Goal: Find specific fact: Find specific fact

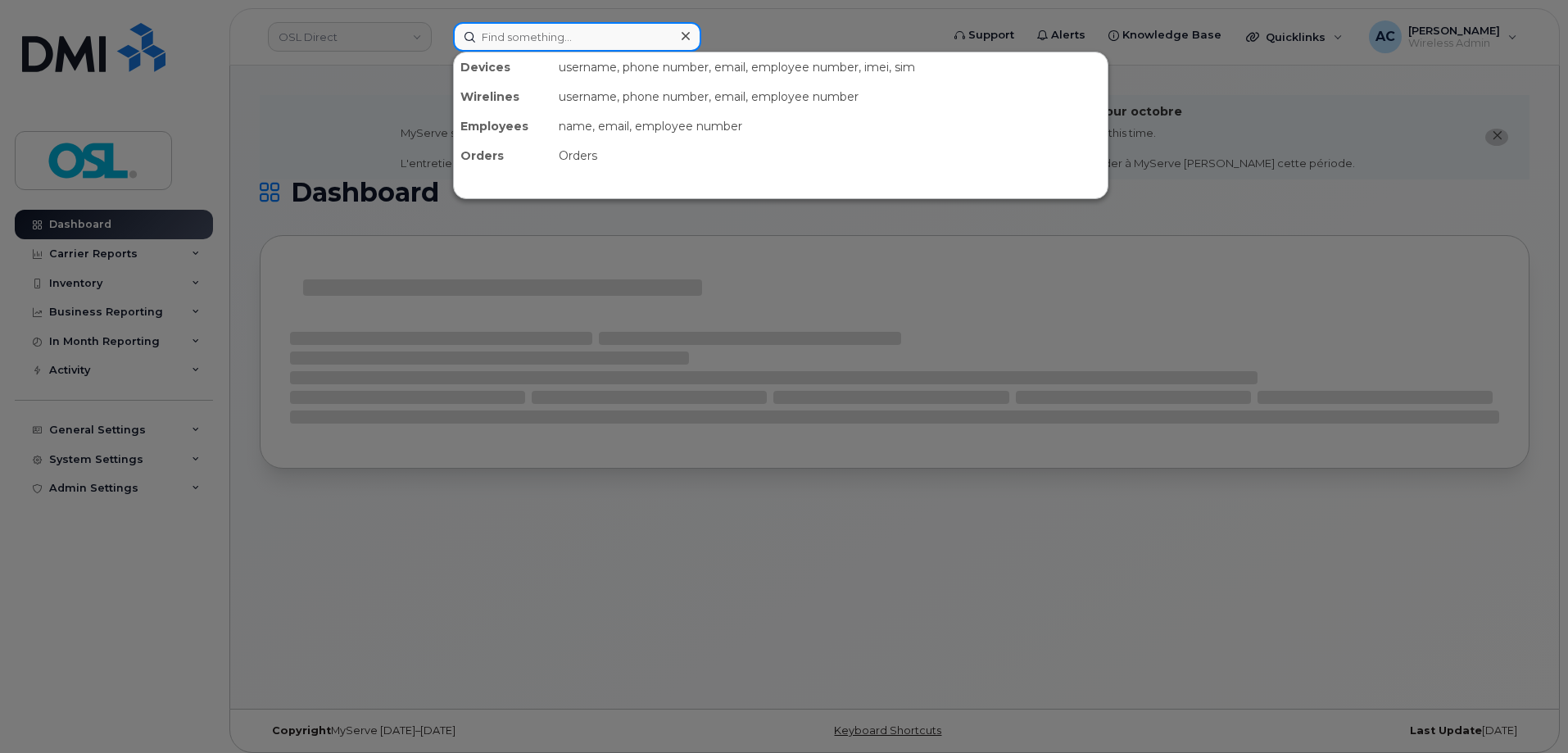
click at [535, 34] on input at bounding box center [577, 36] width 248 height 29
type input "m"
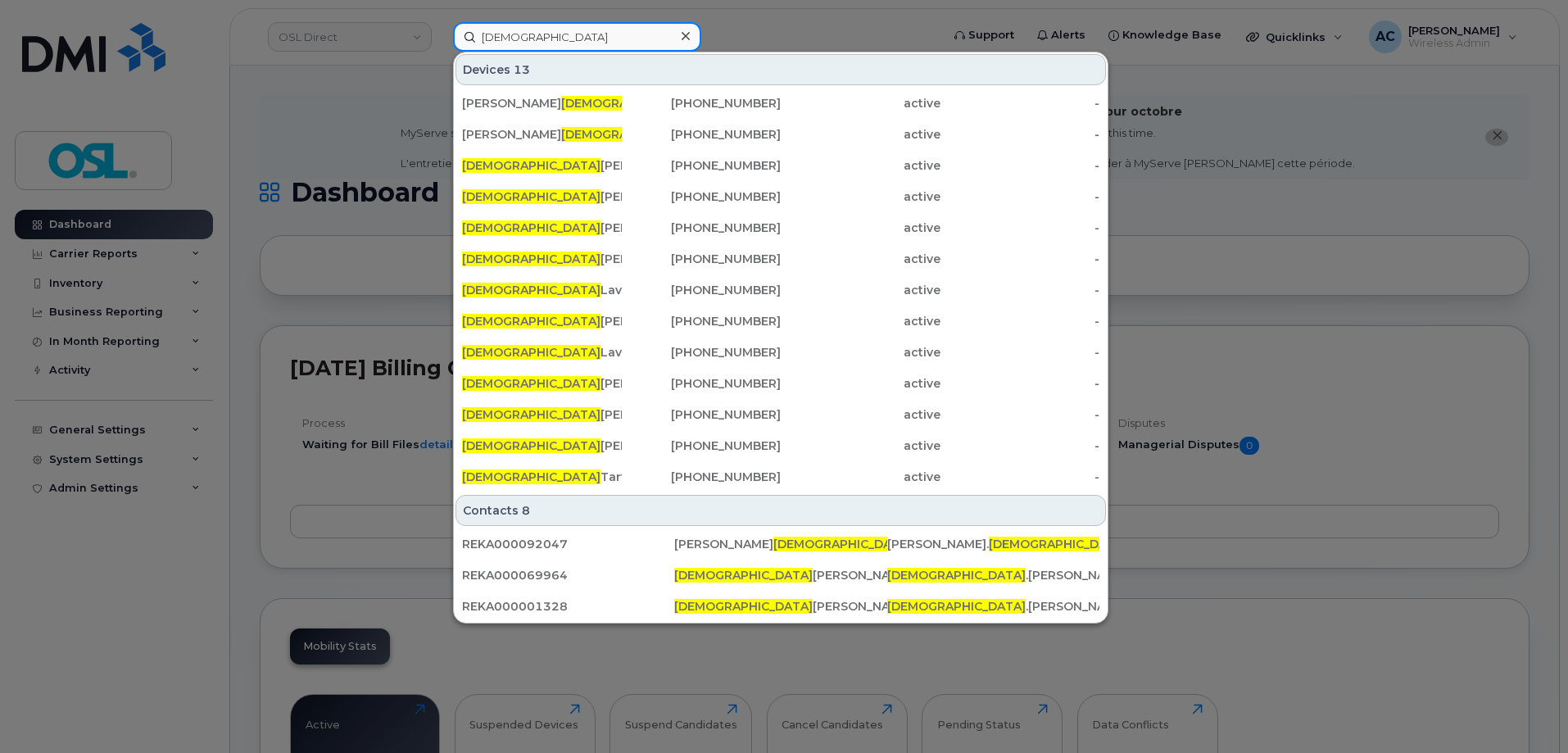
type input "christian"
click at [756, 462] on div "John Christian Fernicola 647-394-4138 active - John Christian Fernicola 416-578…" at bounding box center [781, 290] width 654 height 406
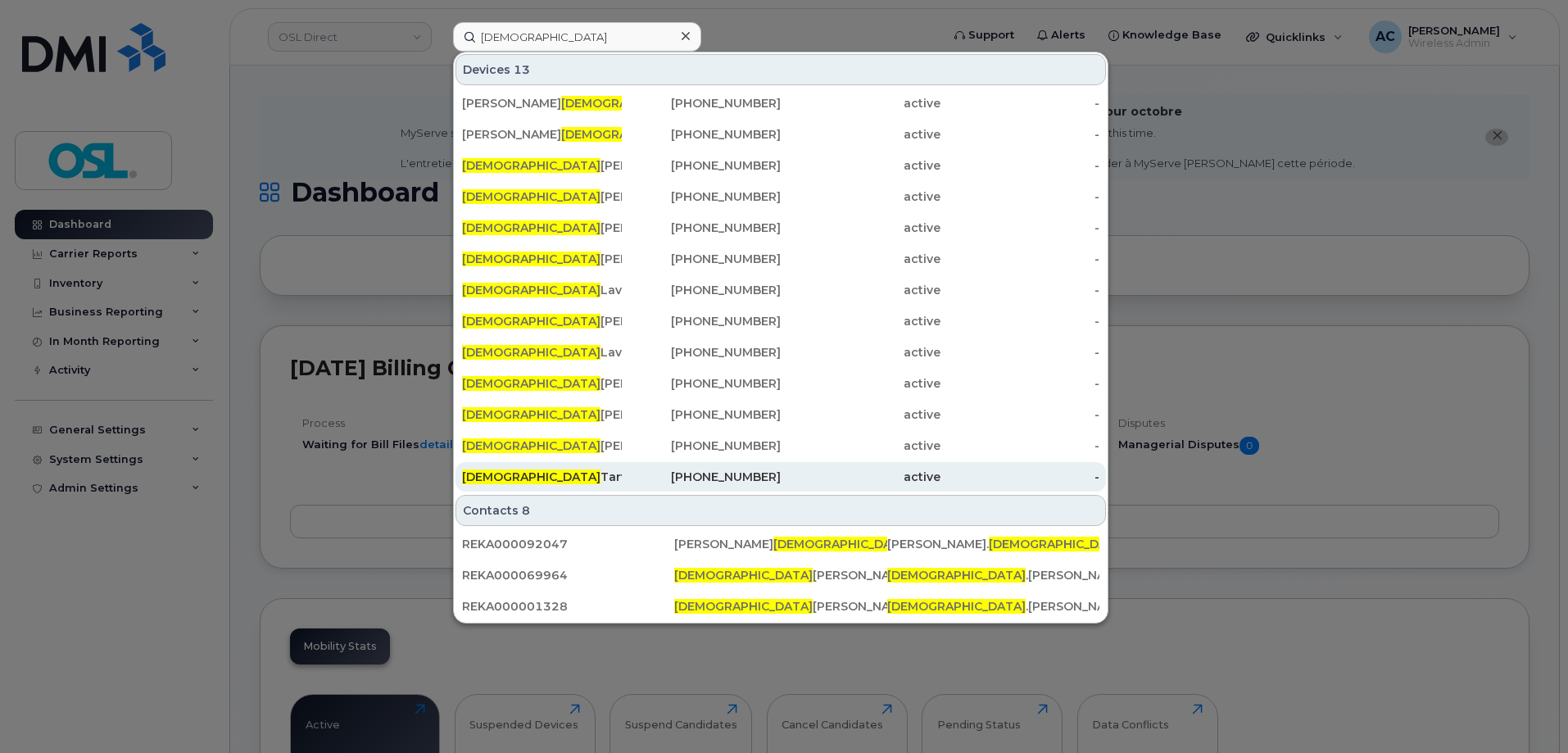
click at [759, 472] on div "514-258-6646" at bounding box center [702, 477] width 160 height 17
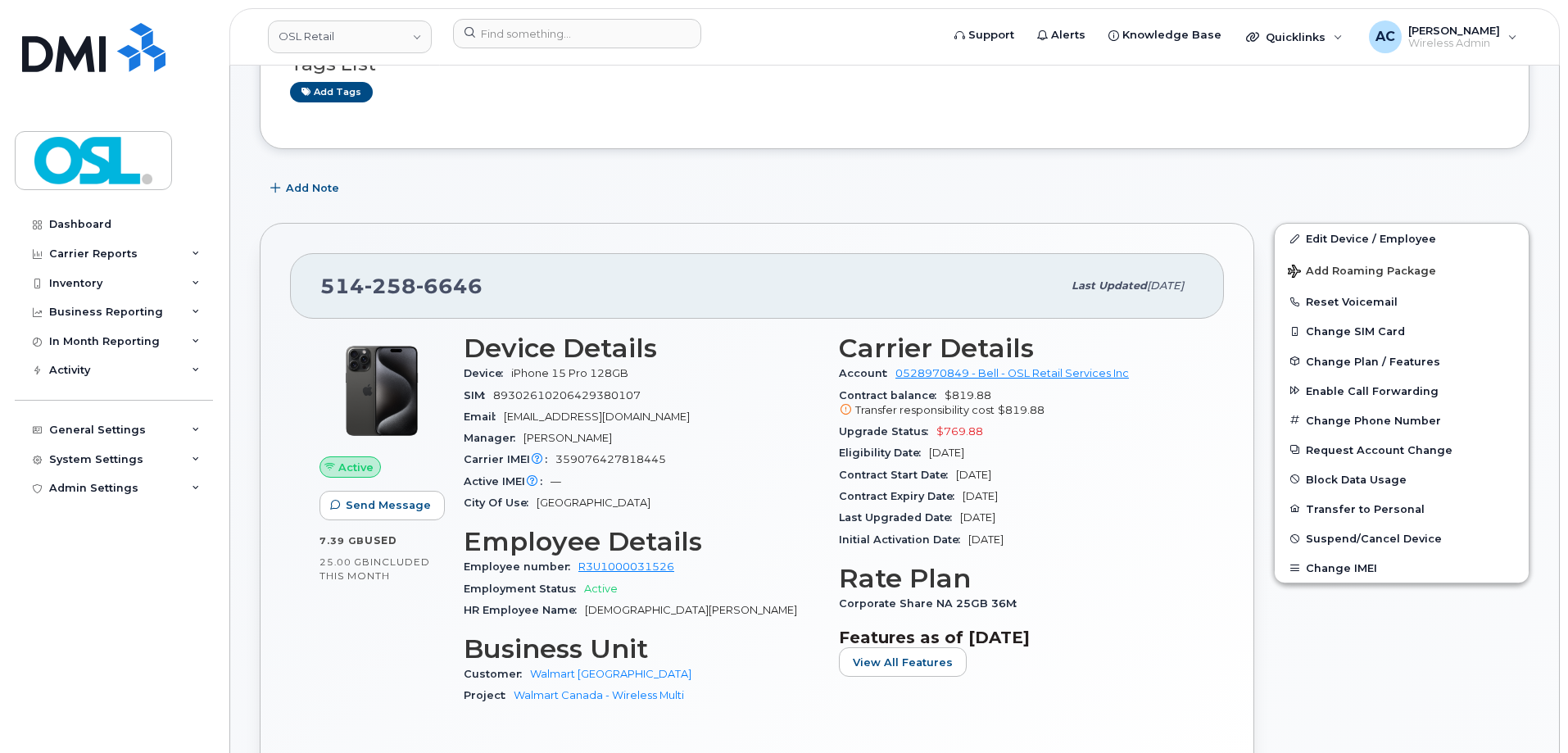
scroll to position [410, 0]
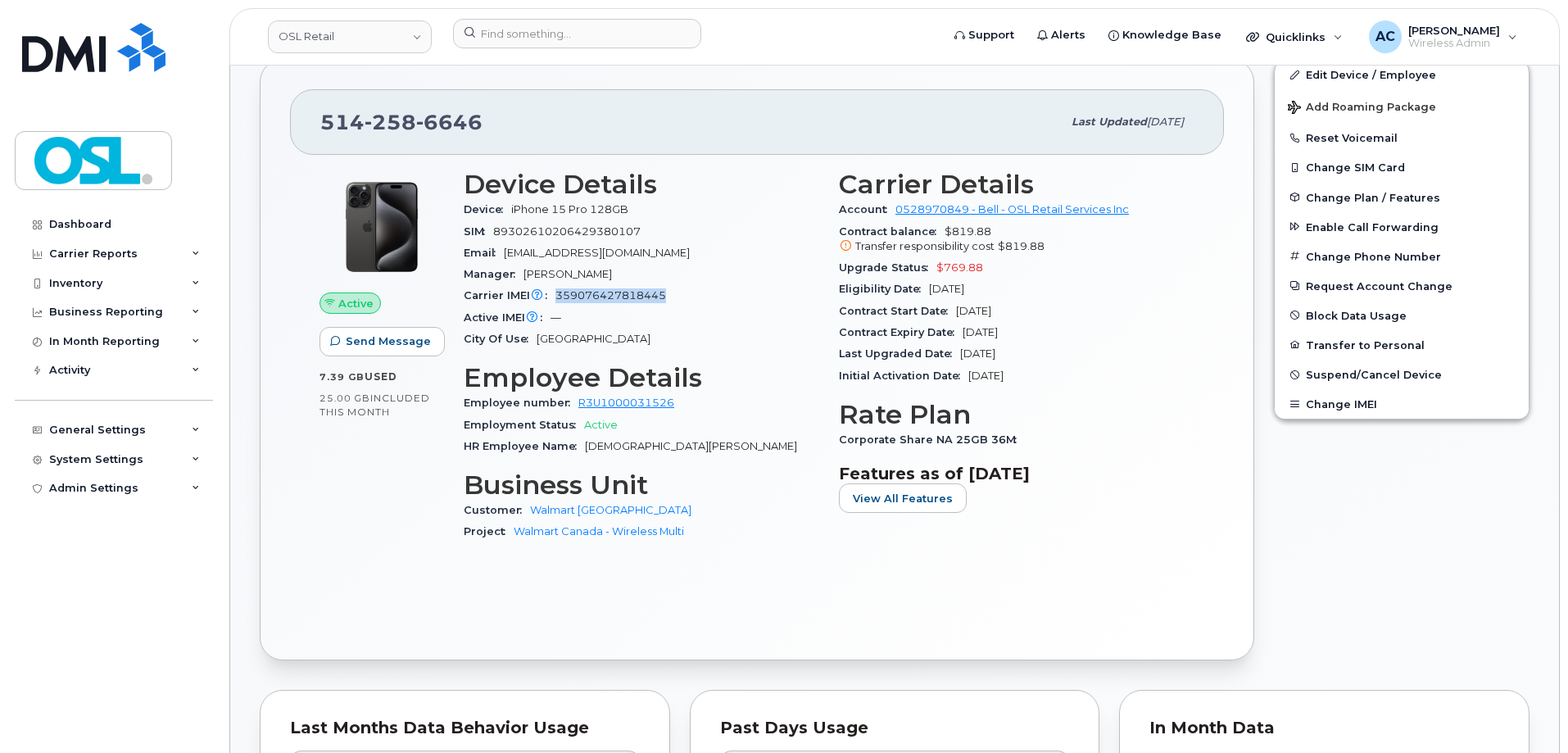
drag, startPoint x: 554, startPoint y: 295, endPoint x: 668, endPoint y: 292, distance: 114.0
click at [668, 292] on div "Carrier IMEI Carrier IMEI is reported during the last billing cycle or change o…" at bounding box center [642, 295] width 356 height 21
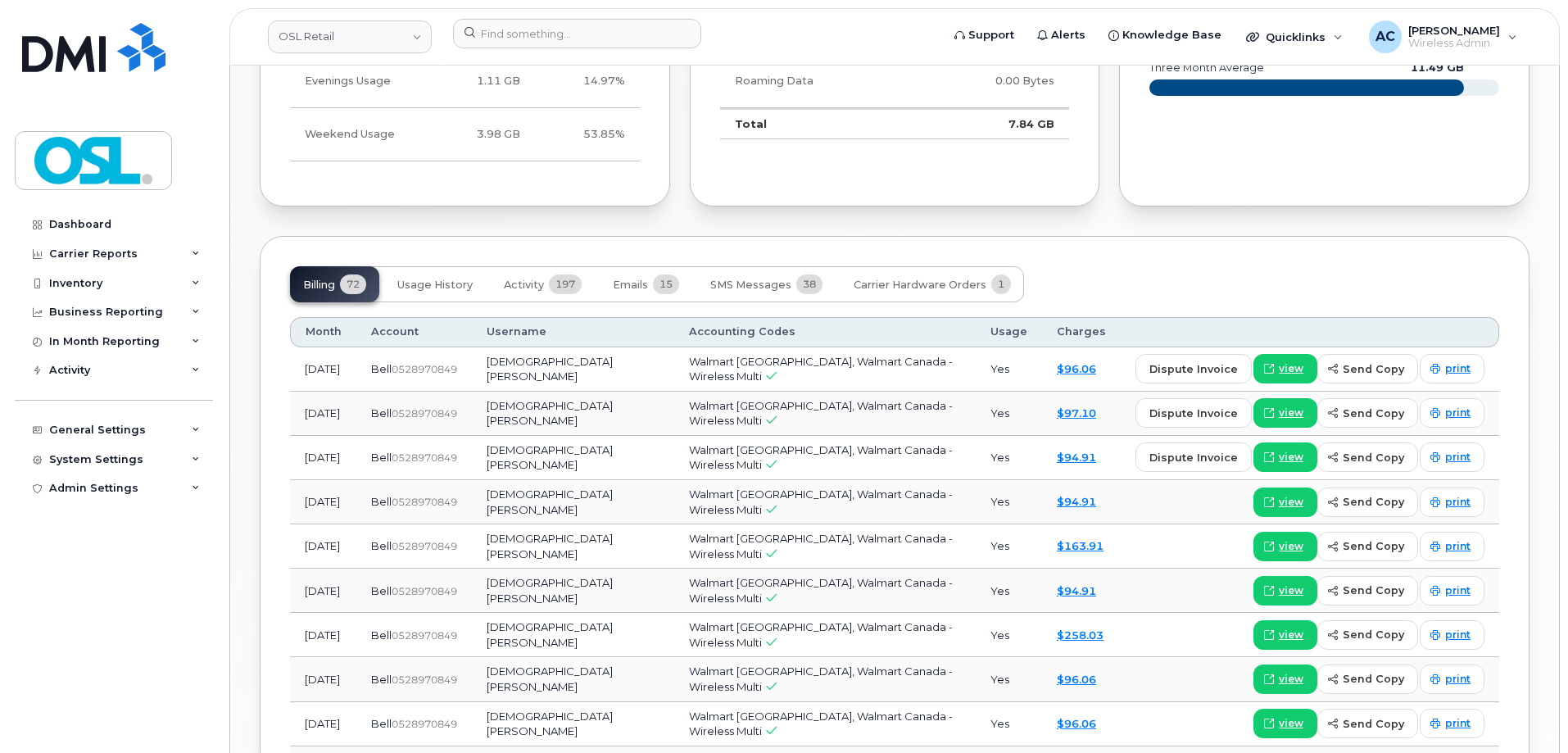
scroll to position [1229, 0]
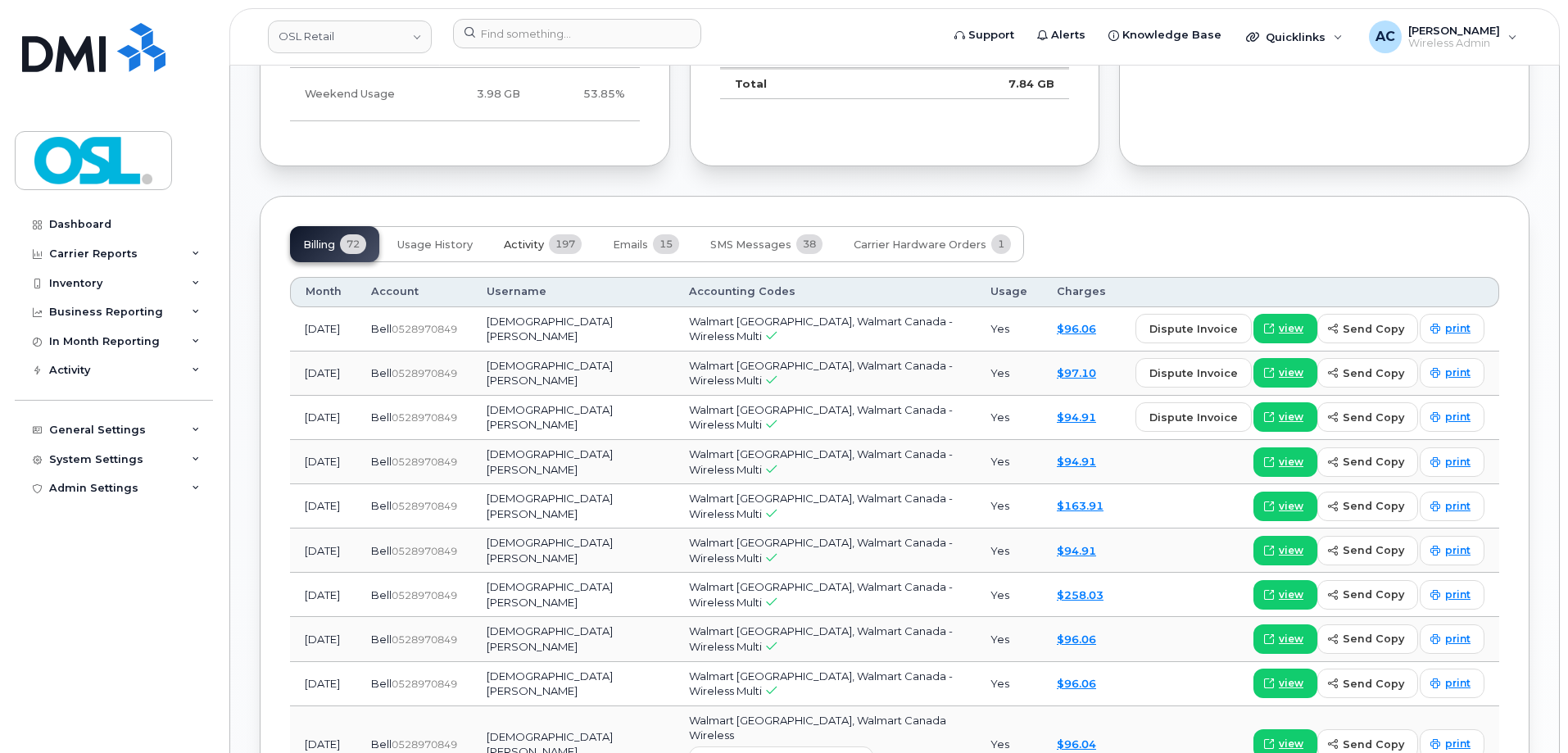
click at [573, 236] on span "197" at bounding box center [565, 244] width 33 height 19
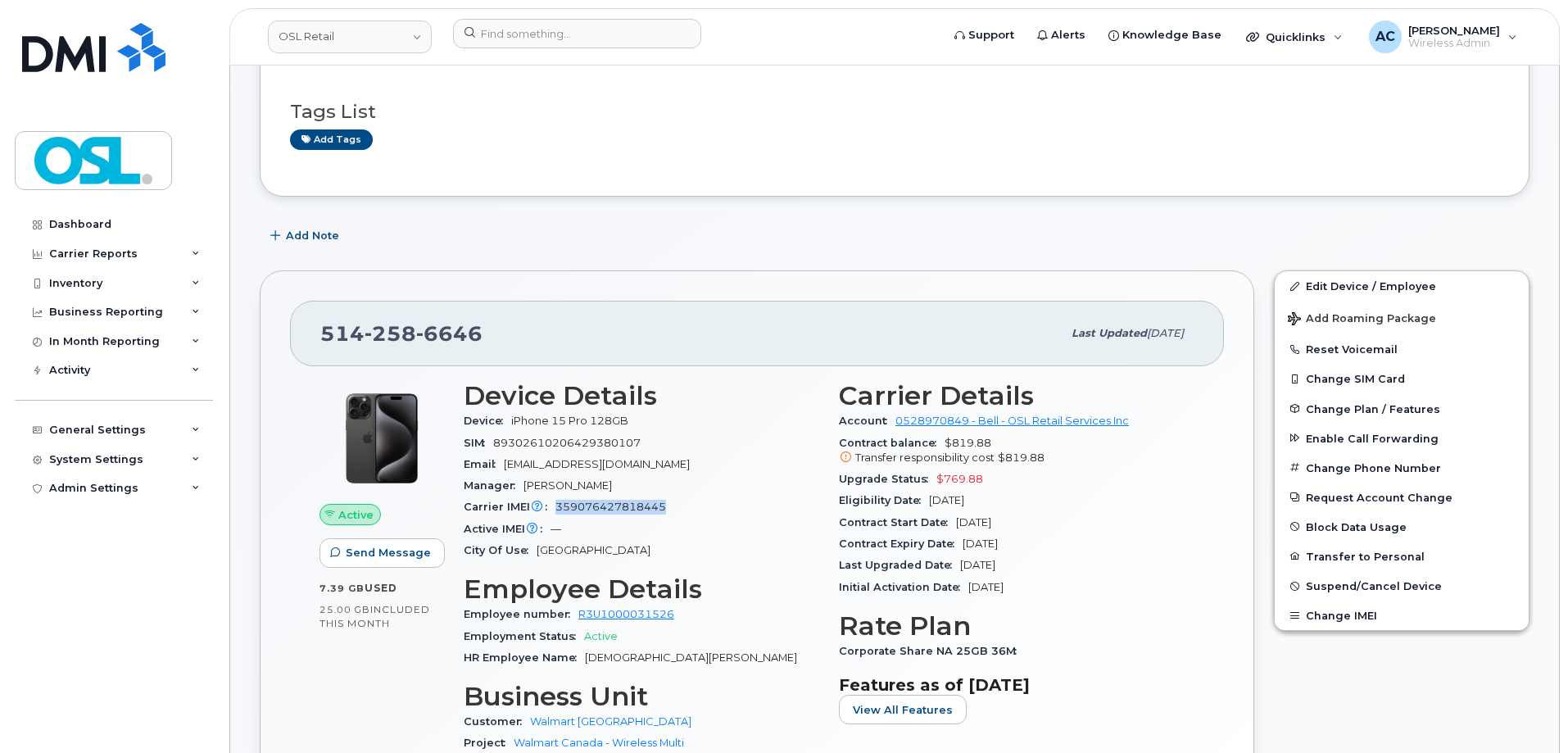
scroll to position [0, 0]
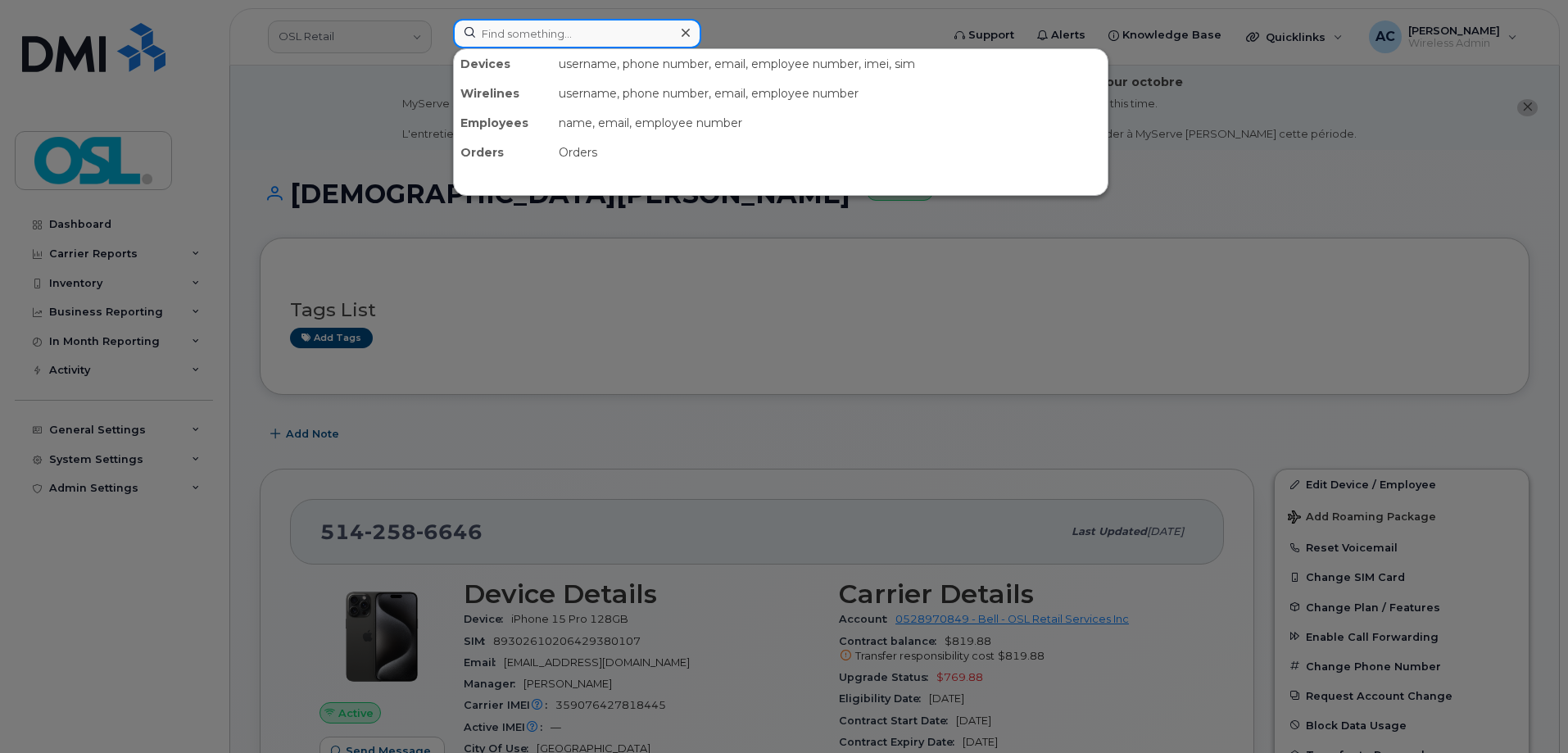
click at [551, 23] on input at bounding box center [577, 34] width 248 height 29
click at [1344, 185] on div at bounding box center [784, 376] width 1568 height 753
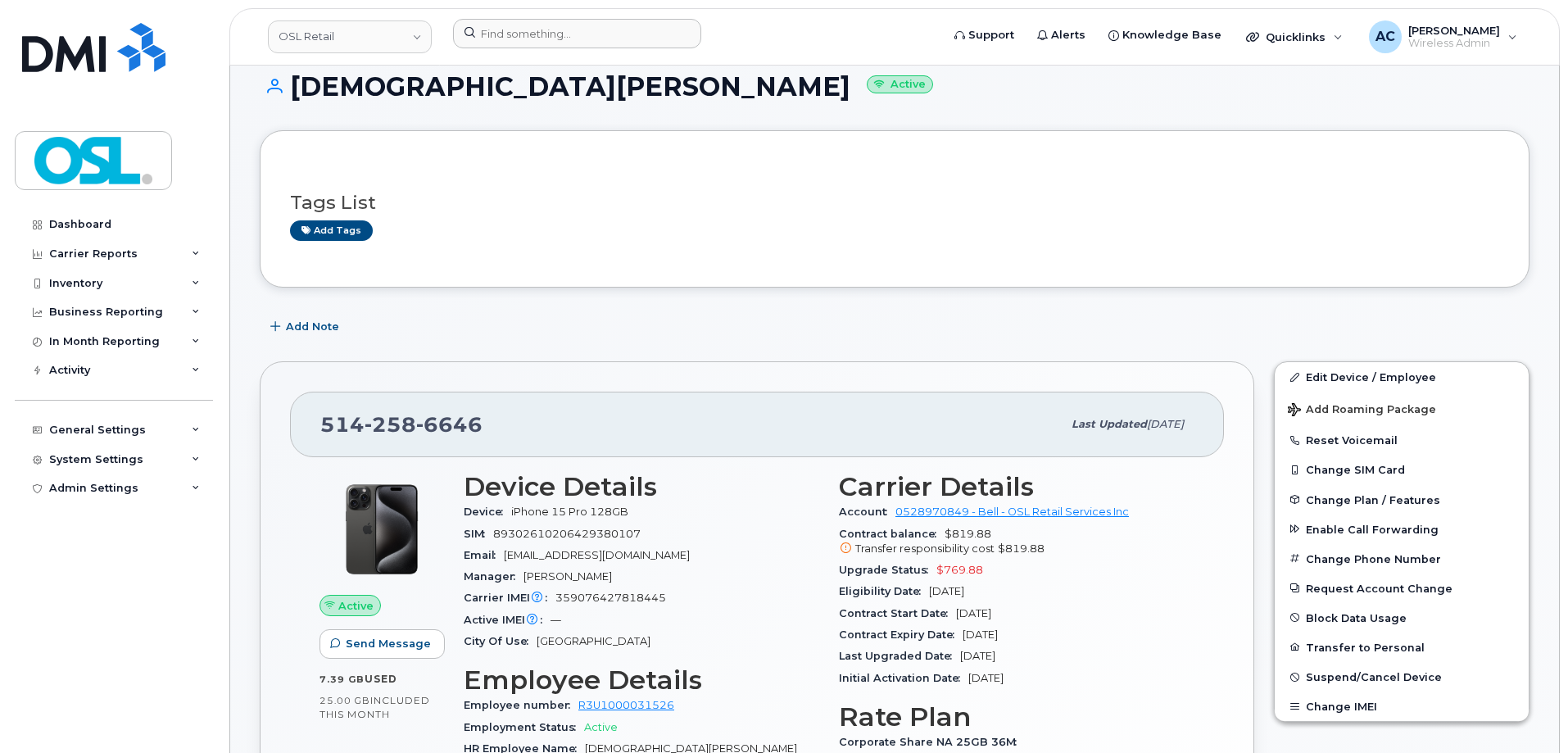
scroll to position [245, 0]
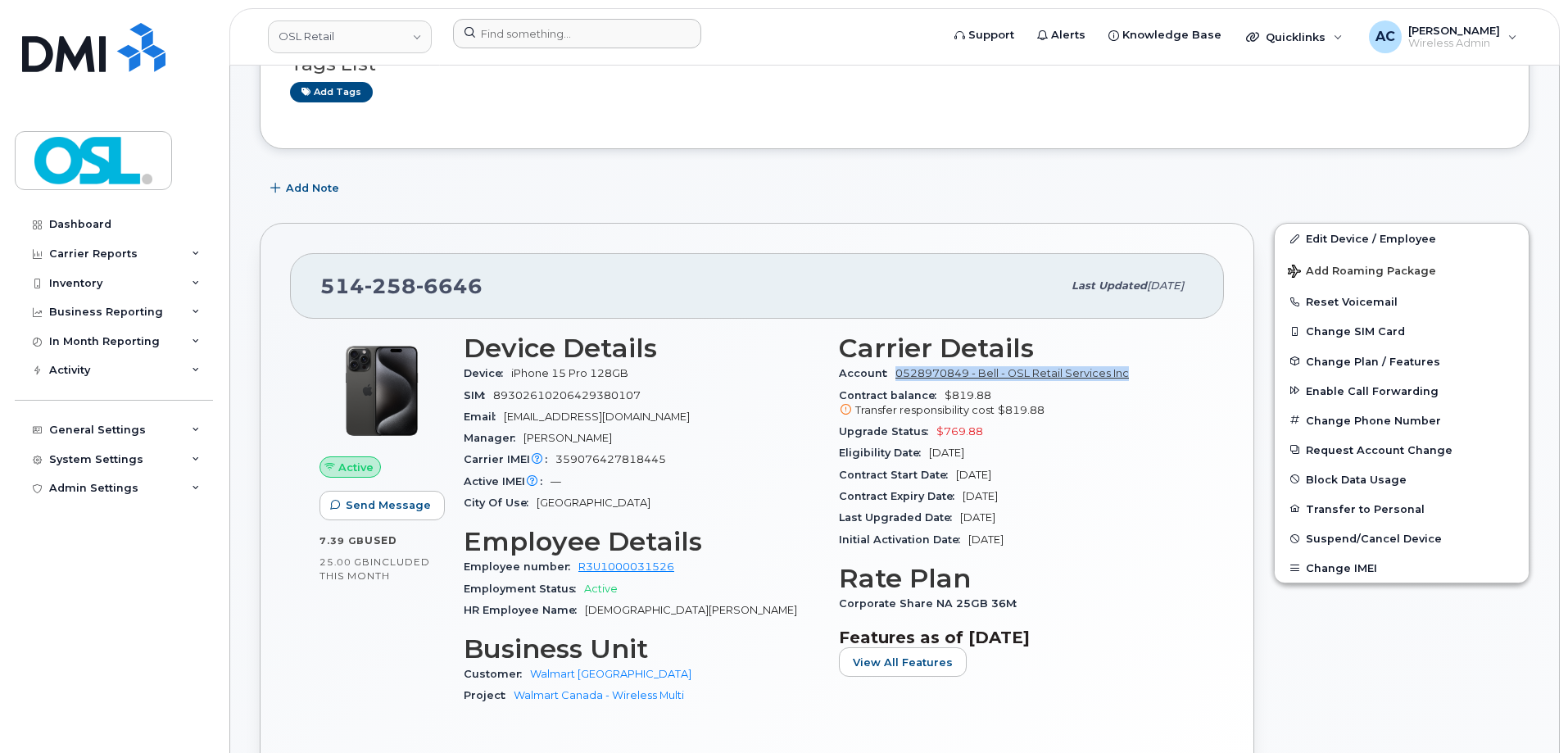
drag, startPoint x: 1137, startPoint y: 367, endPoint x: 898, endPoint y: 371, distance: 239.0
click at [898, 371] on div "Account 0528970849 - Bell - OSL Retail Services Inc" at bounding box center [1017, 373] width 356 height 21
copy link "0528970849 - Bell - OSL Retail Services Inc"
click at [954, 224] on div "[PHONE_NUMBER] Last updated [DATE] Active Send Message 7.39 GB  used 25.00 GB  …" at bounding box center [757, 523] width 995 height 601
